Goal: Complete application form: Complete application form

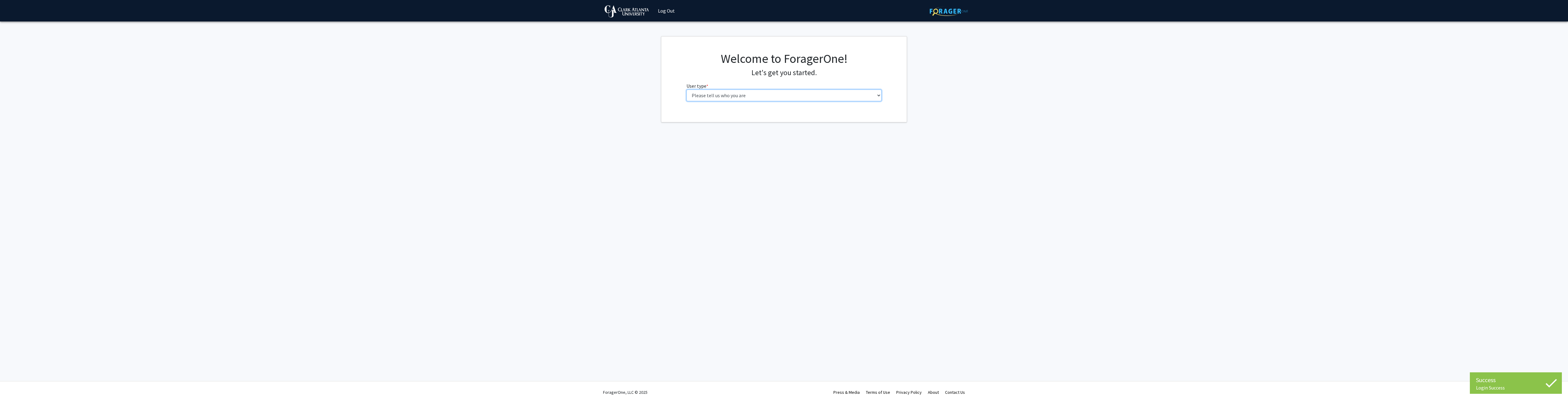
click at [749, 96] on select "Please tell us who you are Undergraduate Student Master's Student Doctoral Cand…" at bounding box center [784, 95] width 195 height 12
select select "1: undergrad"
click at [687, 89] on select "Please tell us who you are Undergraduate Student Master's Student Doctoral Cand…" at bounding box center [784, 95] width 195 height 12
click at [737, 125] on input "First Name * required" at bounding box center [784, 119] width 195 height 12
type input "Kayla"
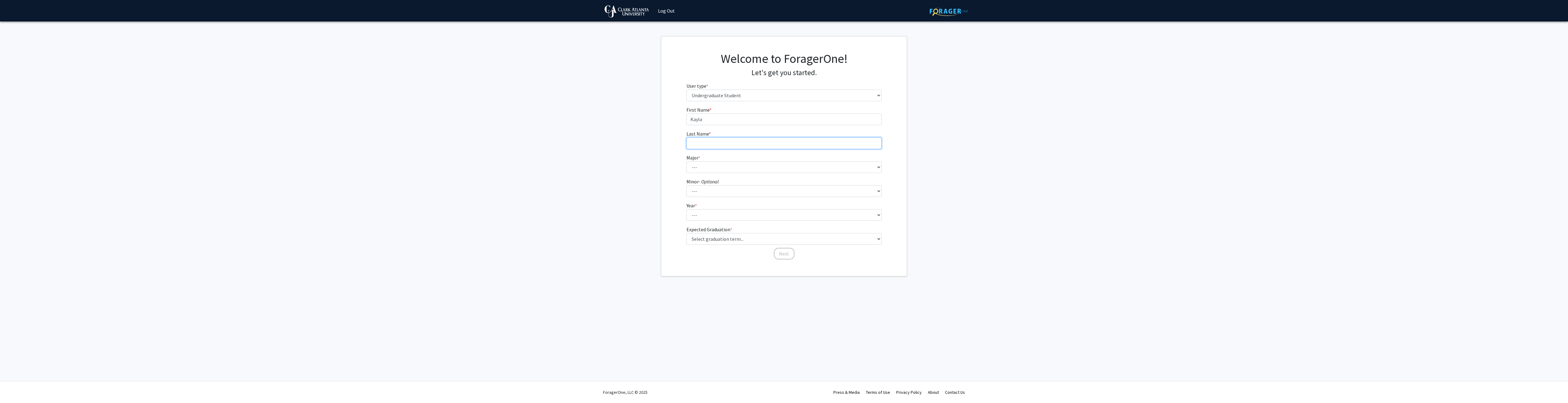
drag, startPoint x: 725, startPoint y: 142, endPoint x: 728, endPoint y: 135, distance: 7.6
click at [724, 141] on input "Last Name * required" at bounding box center [784, 143] width 195 height 12
type input "[PERSON_NAME]"
click at [728, 134] on fg-input "Last Name * required [PERSON_NAME]" at bounding box center [784, 139] width 195 height 19
drag, startPoint x: 713, startPoint y: 167, endPoint x: 708, endPoint y: 174, distance: 8.6
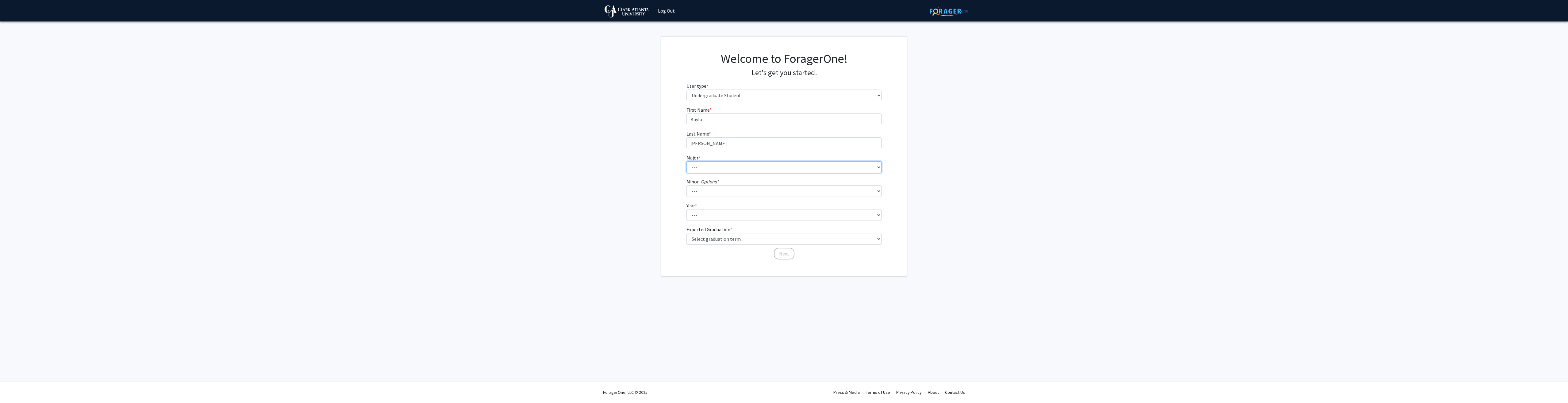
click at [708, 173] on form "First Name * required [PERSON_NAME] Last Name * required [PERSON_NAME] Major * …" at bounding box center [784, 180] width 195 height 148
select select "11: 2470"
click at [687, 161] on select "--- Accelerated Dual Degrees Computer Science, B.S./M.S. Accelerated Dual Degre…" at bounding box center [784, 167] width 195 height 12
click at [727, 213] on select "--- First-year Sophomore Junior Senior Postbaccalaureate Certificate" at bounding box center [784, 215] width 195 height 12
select select "4: senior"
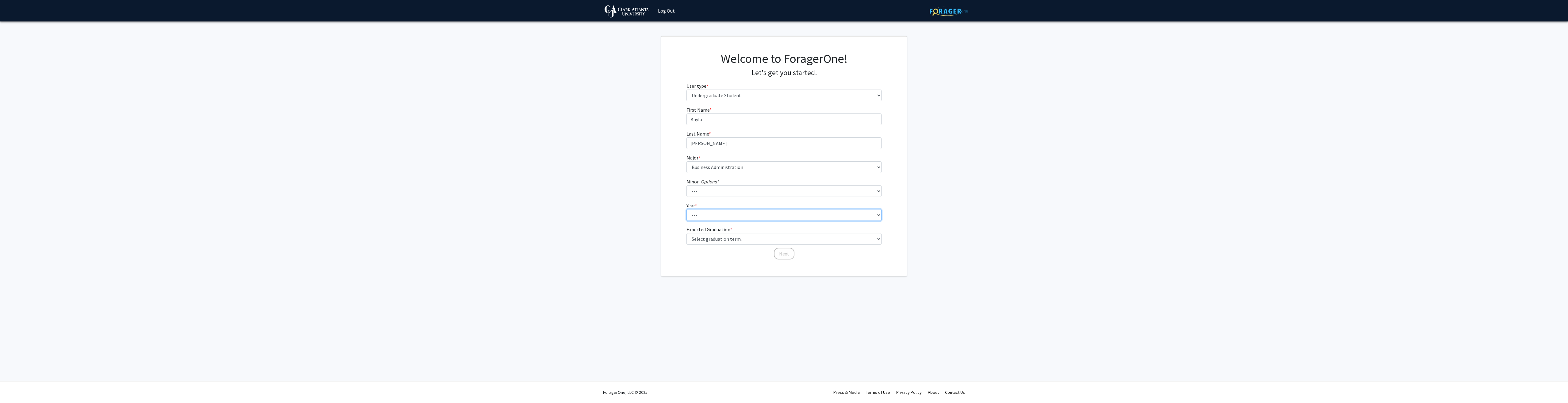
click at [687, 209] on select "--- First-year Sophomore Junior Senior Postbaccalaureate Certificate" at bounding box center [784, 215] width 195 height 12
click at [757, 237] on select "Select graduation term... Spring 2025 Summer 2025 Fall 2025 Winter 2025 Spring …" at bounding box center [784, 239] width 195 height 12
select select "5: spring_2026"
click at [687, 233] on select "Select graduation term... Spring 2025 Summer 2025 Fall 2025 Winter 2025 Spring …" at bounding box center [784, 239] width 195 height 12
click at [786, 254] on button "Next" at bounding box center [784, 253] width 21 height 12
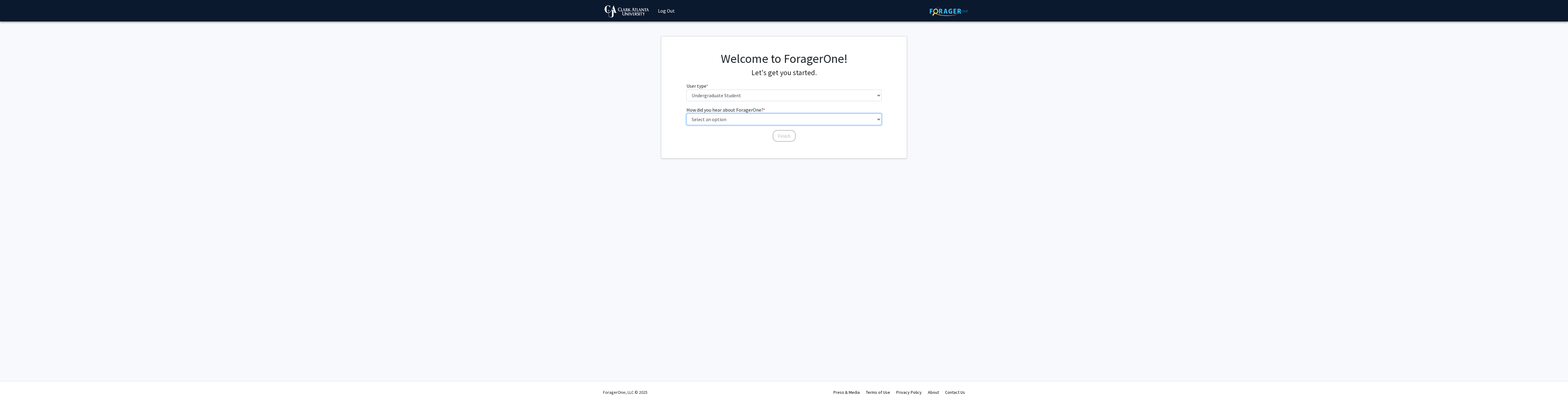
click at [727, 117] on select "Select an option Peer/student recommendation Faculty/staff recommendation Unive…" at bounding box center [784, 119] width 195 height 12
select select "3: university_website"
click at [687, 113] on select "Select an option Peer/student recommendation Faculty/staff recommendation Unive…" at bounding box center [784, 119] width 195 height 12
click at [781, 130] on div "How did you hear about ForagerOne? * required Select an option Peer/student rec…" at bounding box center [784, 121] width 195 height 30
click at [782, 133] on button "Finish" at bounding box center [784, 136] width 23 height 12
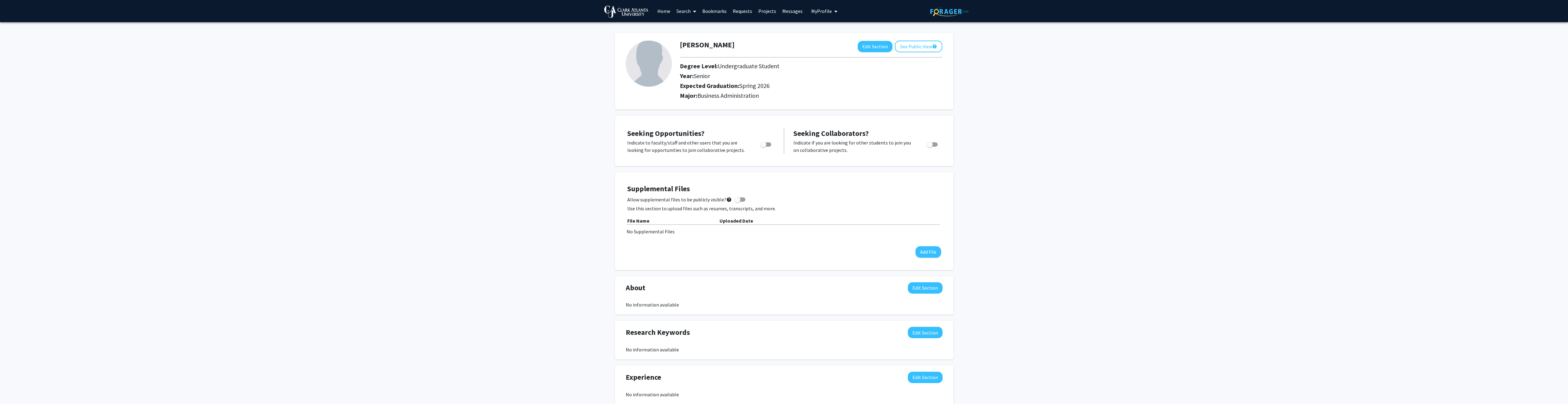
click at [763, 140] on div "Toggle" at bounding box center [766, 143] width 17 height 9
click at [770, 143] on span "Toggle" at bounding box center [766, 144] width 11 height 4
click at [763, 146] on input "Are you actively seeking opportunities?" at bounding box center [763, 146] width 1 height 1
checkbox input "true"
click at [932, 145] on span "Toggle" at bounding box center [930, 145] width 6 height 6
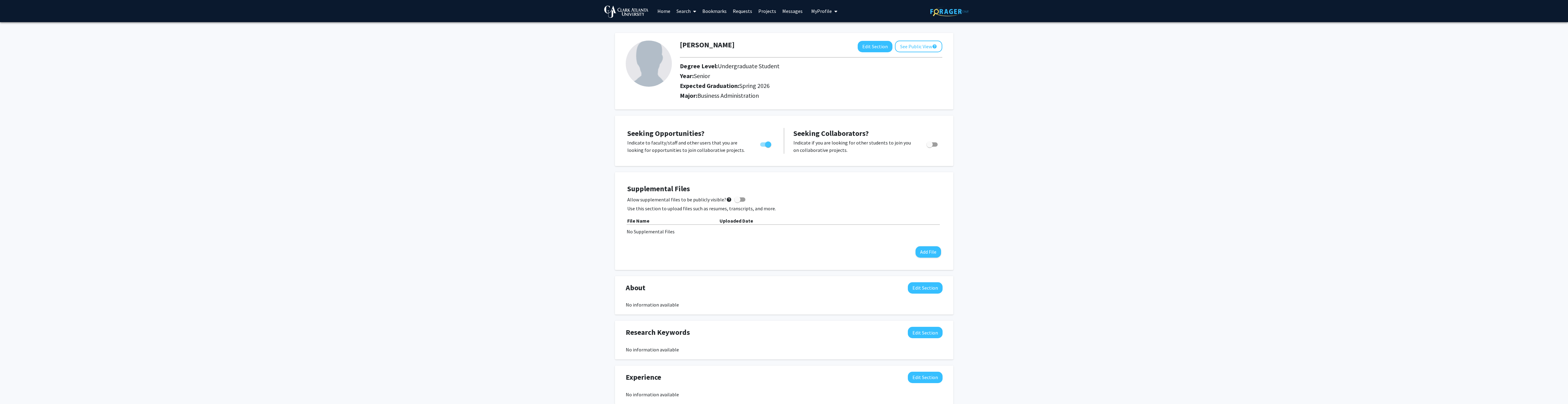
click at [930, 146] on input "Would you like to receive other student requests to work with you?" at bounding box center [929, 146] width 1 height 1
checkbox input "true"
click at [670, 10] on link "Home" at bounding box center [664, 11] width 19 height 21
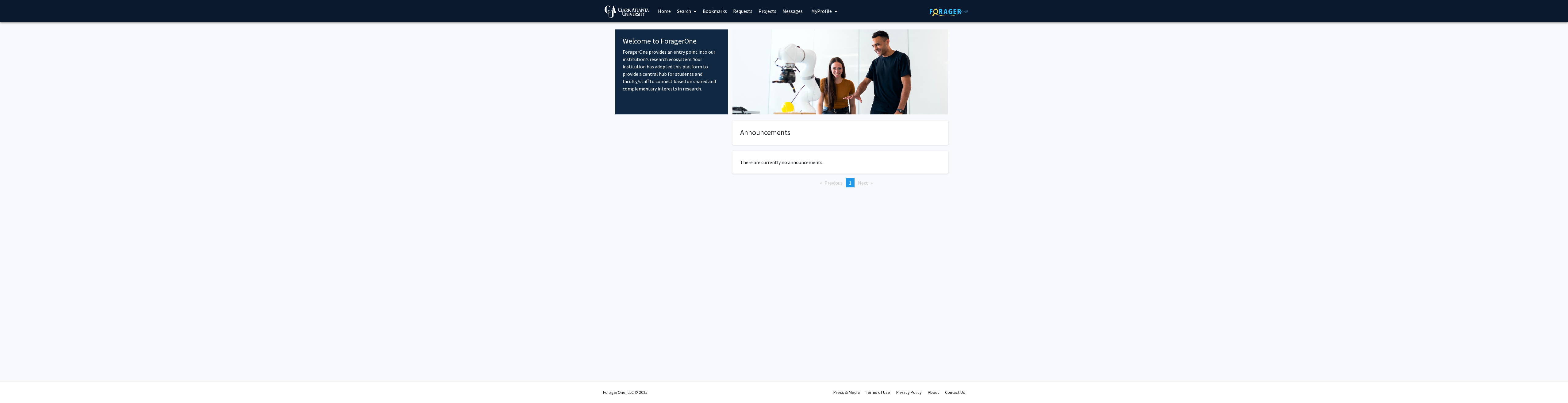
click at [694, 10] on icon at bounding box center [695, 12] width 3 height 5
click at [699, 41] on span "Students" at bounding box center [692, 40] width 37 height 12
